Goal: Information Seeking & Learning: Learn about a topic

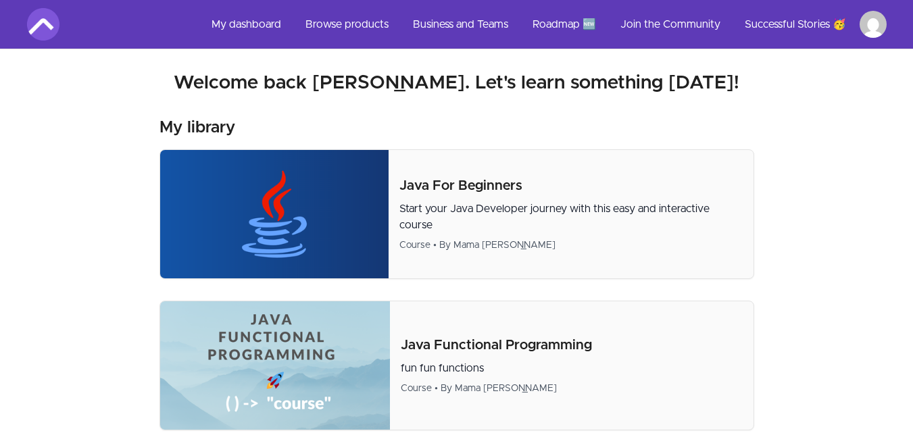
click at [346, 205] on img at bounding box center [274, 214] width 228 height 128
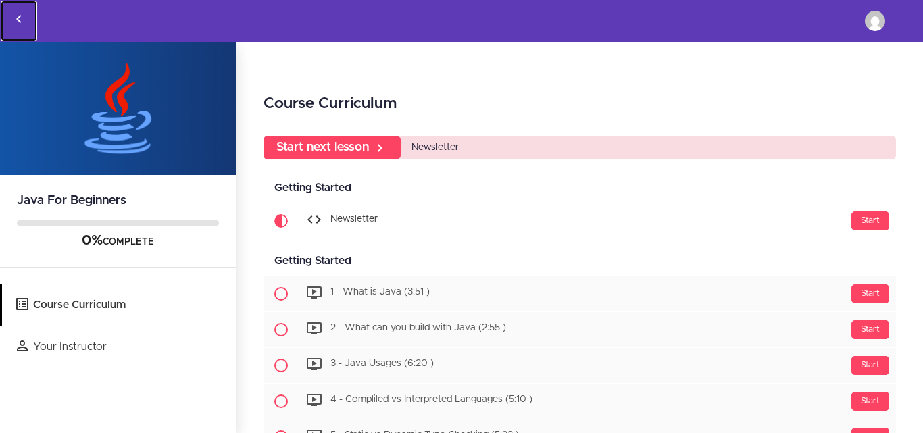
click at [17, 20] on use "Back to courses" at bounding box center [18, 19] width 5 height 8
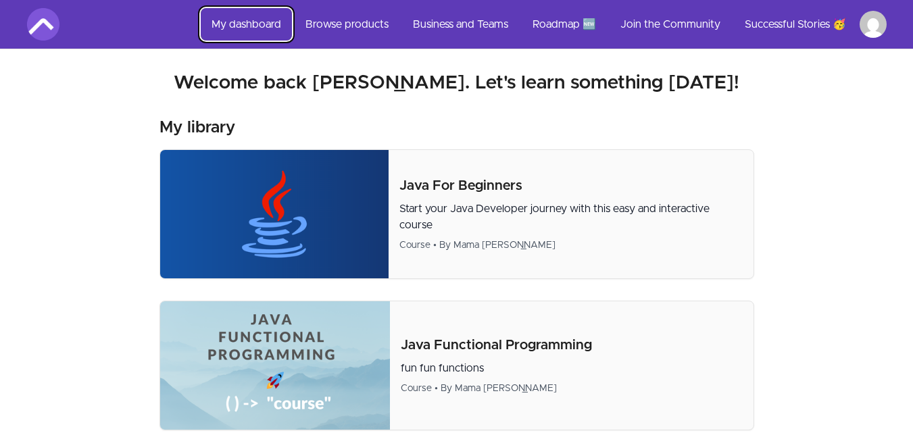
click at [253, 18] on link "My dashboard" at bounding box center [246, 24] width 91 height 32
click at [349, 31] on link "Browse products" at bounding box center [347, 24] width 105 height 32
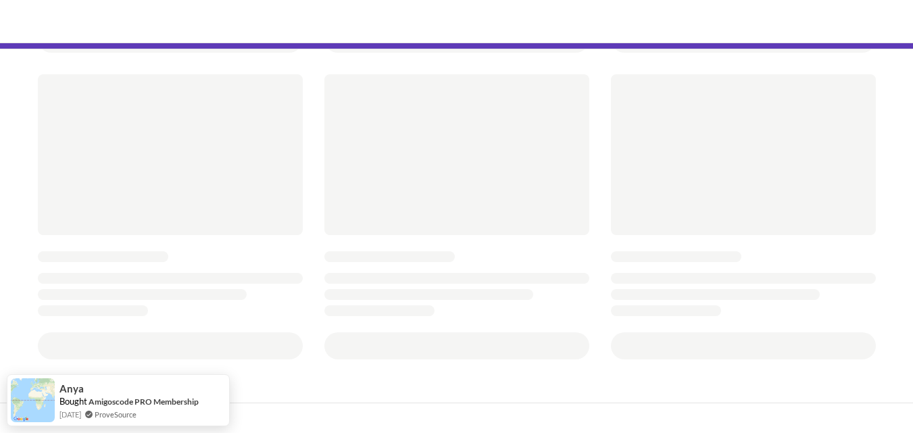
scroll to position [668, 0]
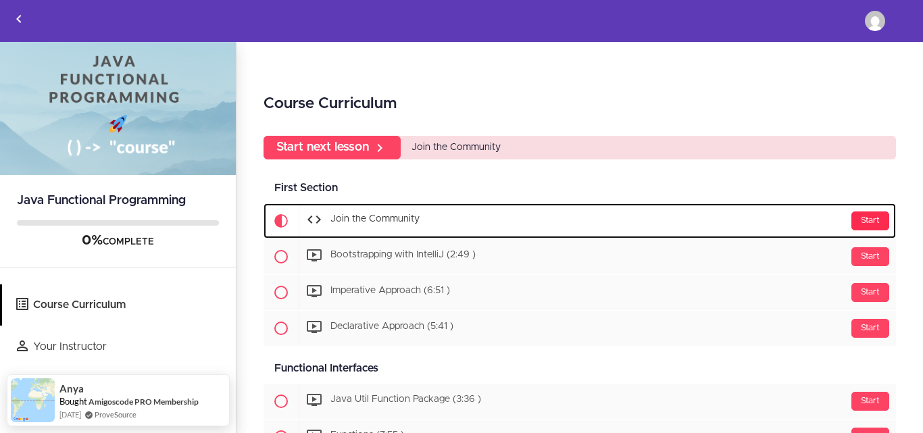
click at [860, 221] on div "Start" at bounding box center [871, 221] width 38 height 19
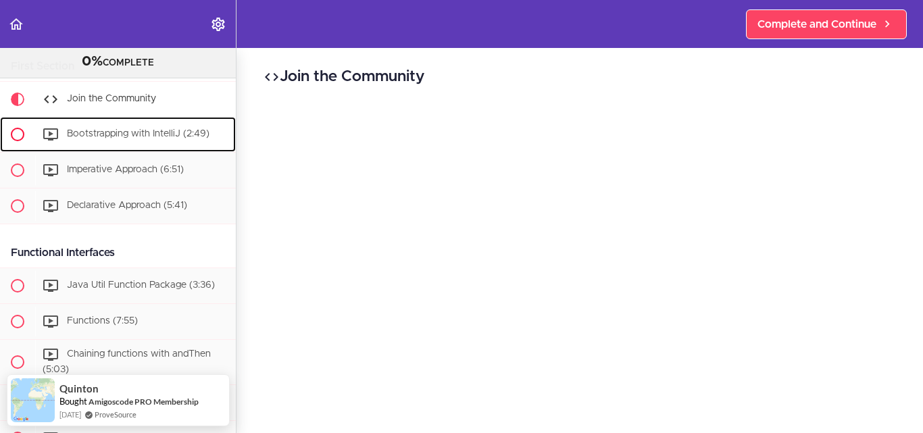
click at [105, 126] on div "Bootstrapping with IntelliJ (2:49)" at bounding box center [135, 135] width 201 height 30
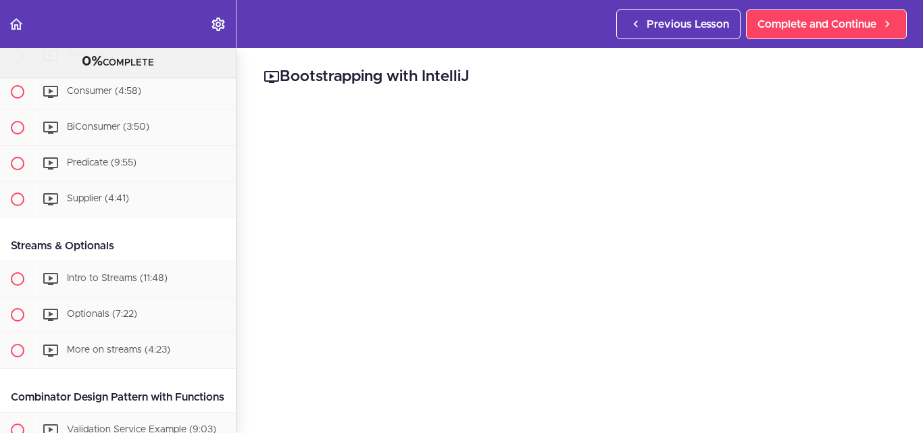
scroll to position [108, 0]
